Goal: Check status: Check status

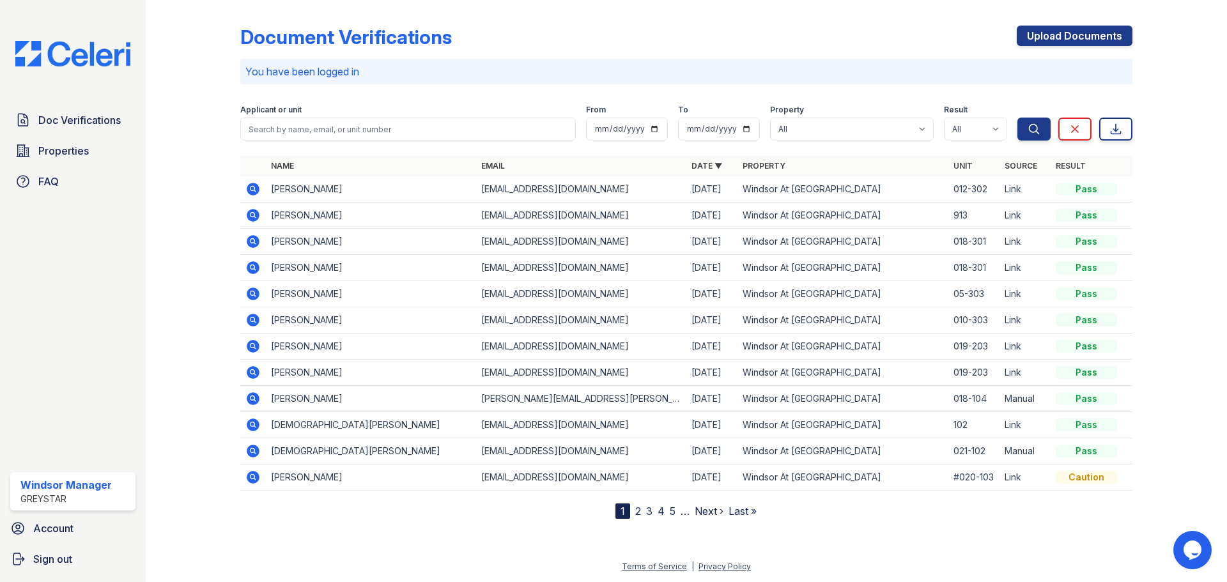
click at [253, 214] on icon at bounding box center [251, 214] width 3 height 3
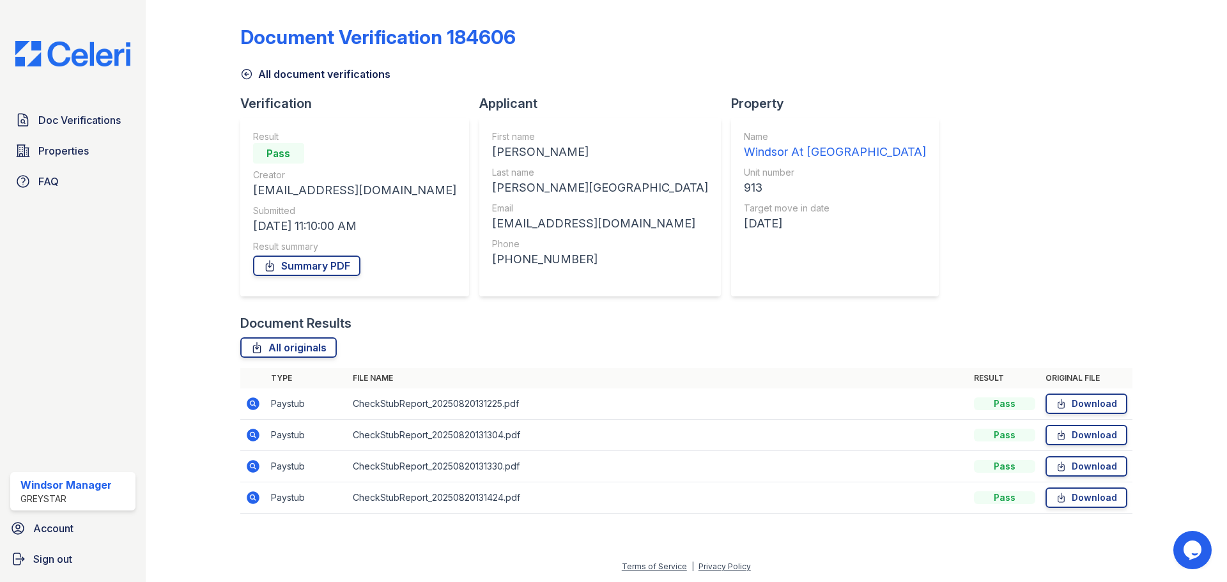
click at [253, 402] on icon at bounding box center [251, 402] width 3 height 3
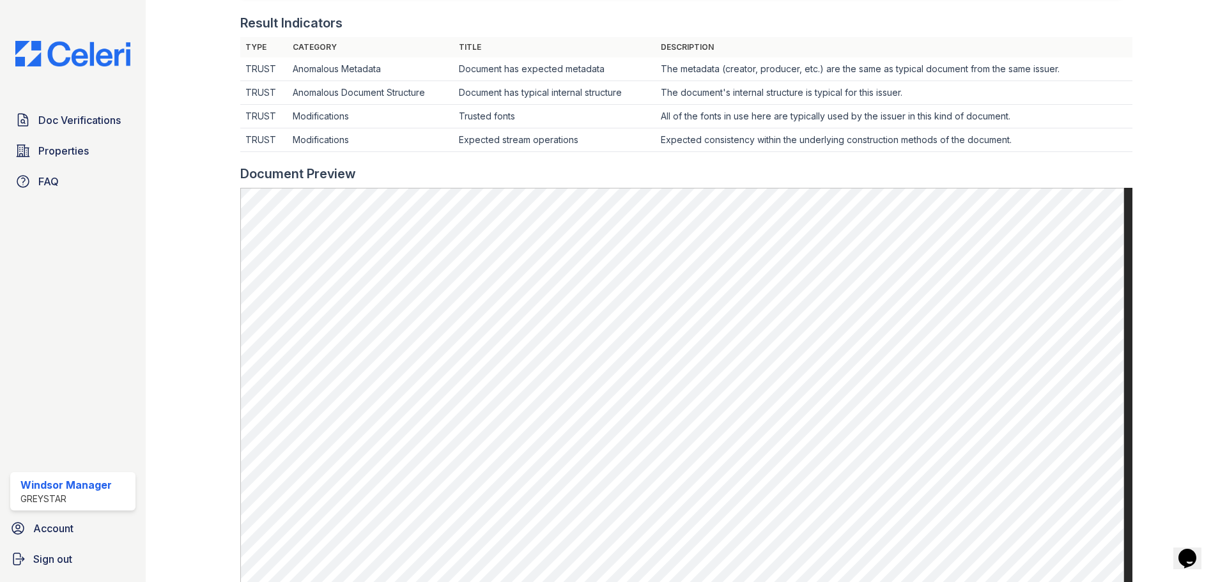
scroll to position [383, 0]
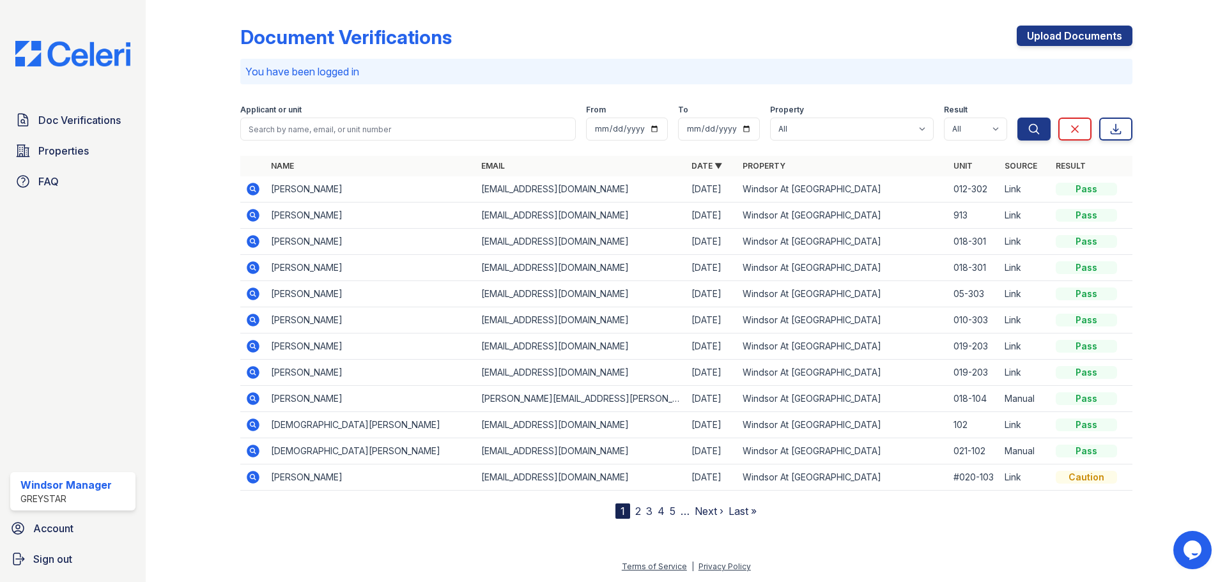
drag, startPoint x: 249, startPoint y: 187, endPoint x: 336, endPoint y: 179, distance: 87.3
click at [250, 187] on icon at bounding box center [253, 189] width 13 height 13
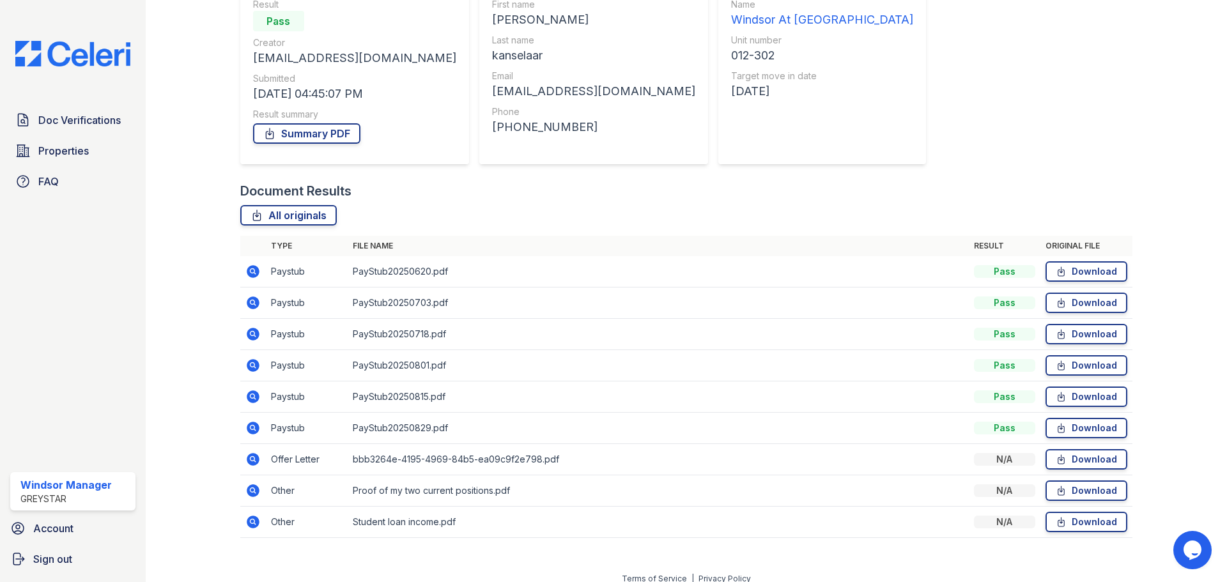
scroll to position [144, 0]
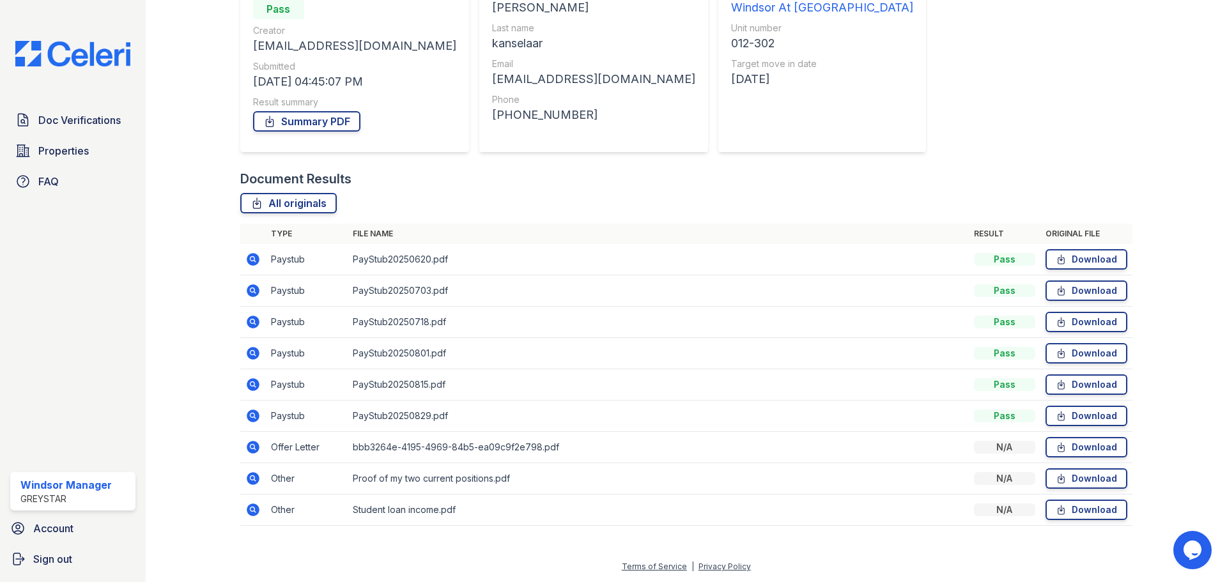
click at [249, 509] on icon at bounding box center [253, 509] width 13 height 13
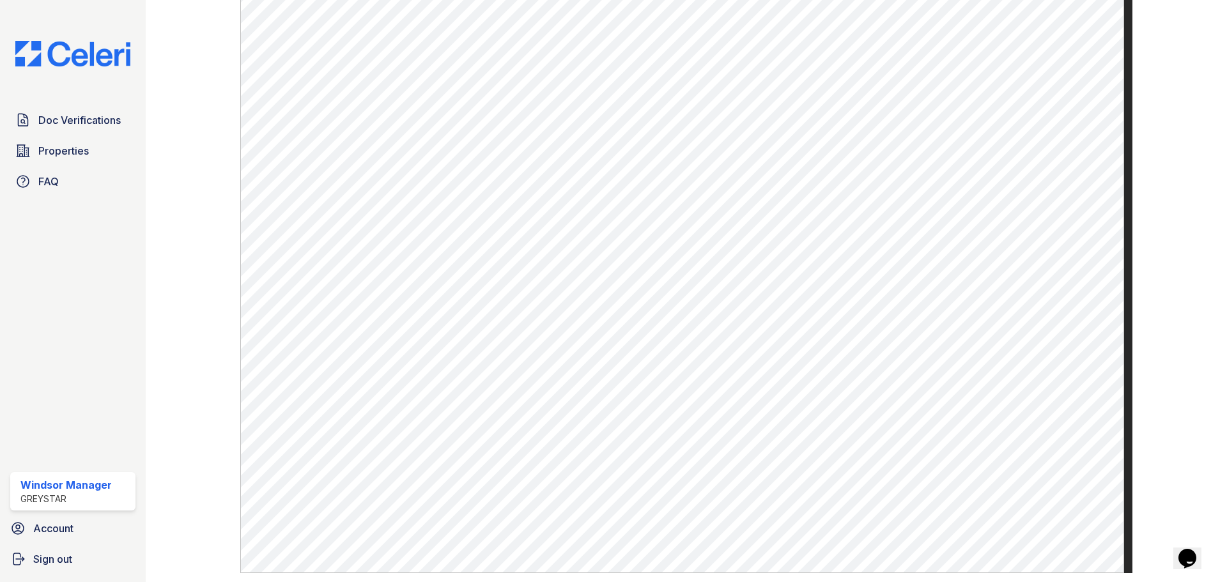
scroll to position [463, 0]
